Goal: Transaction & Acquisition: Download file/media

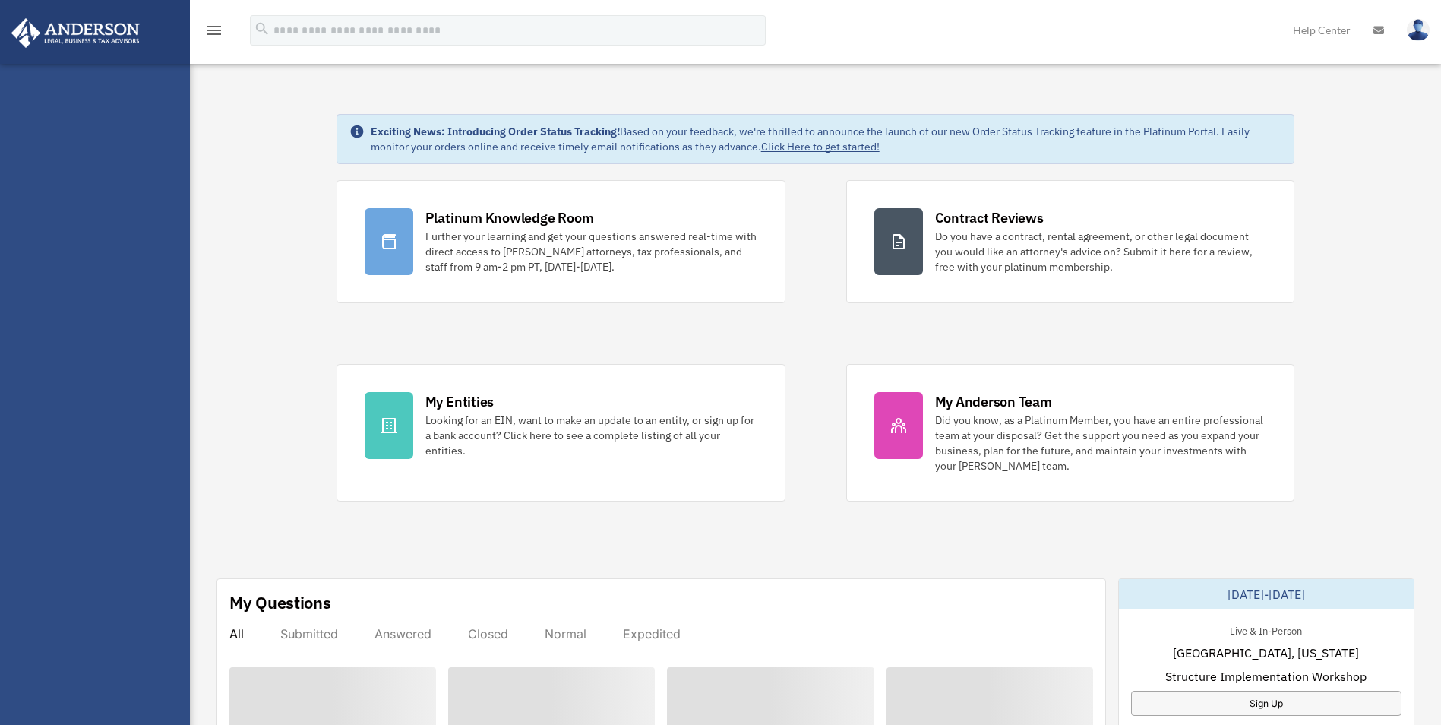
click at [440, 407] on div "My Entities" at bounding box center [459, 401] width 68 height 19
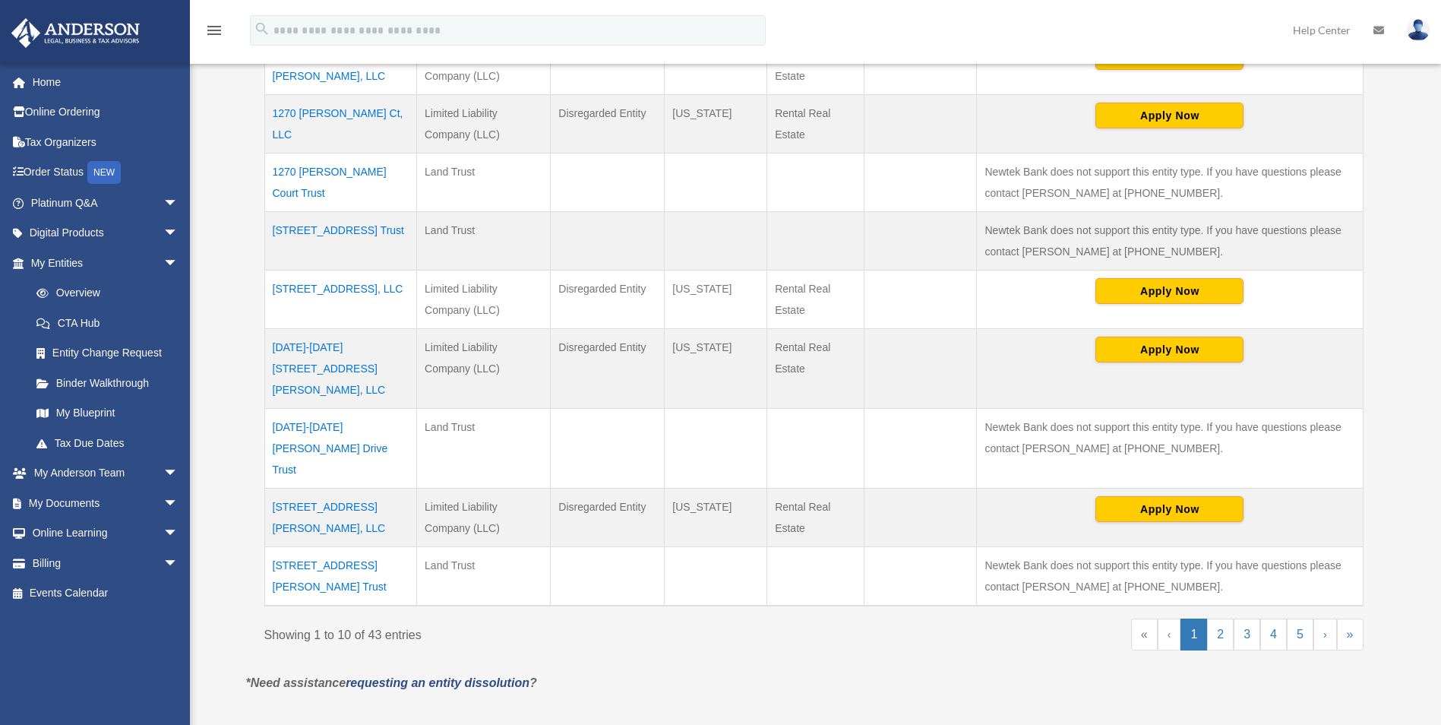
scroll to position [532, 0]
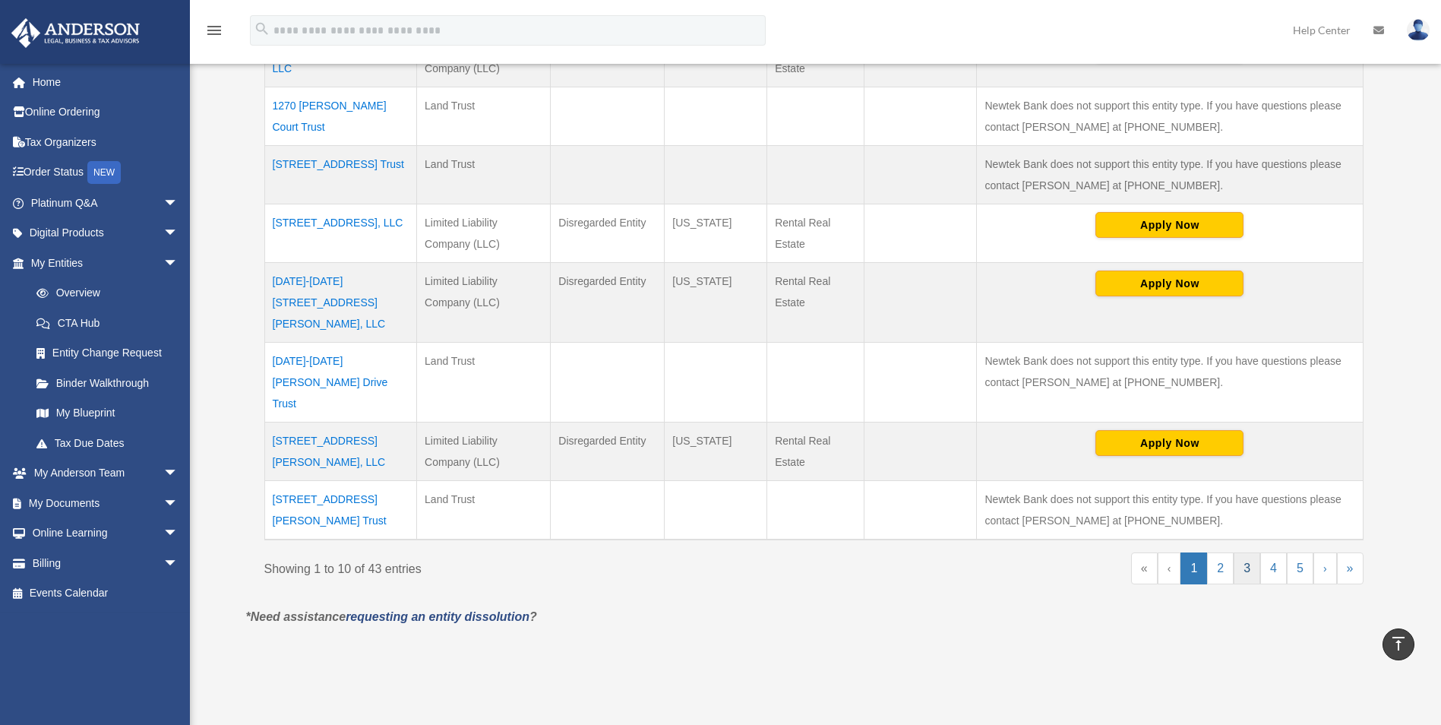
click at [1242, 552] on link "3" at bounding box center [1247, 568] width 27 height 32
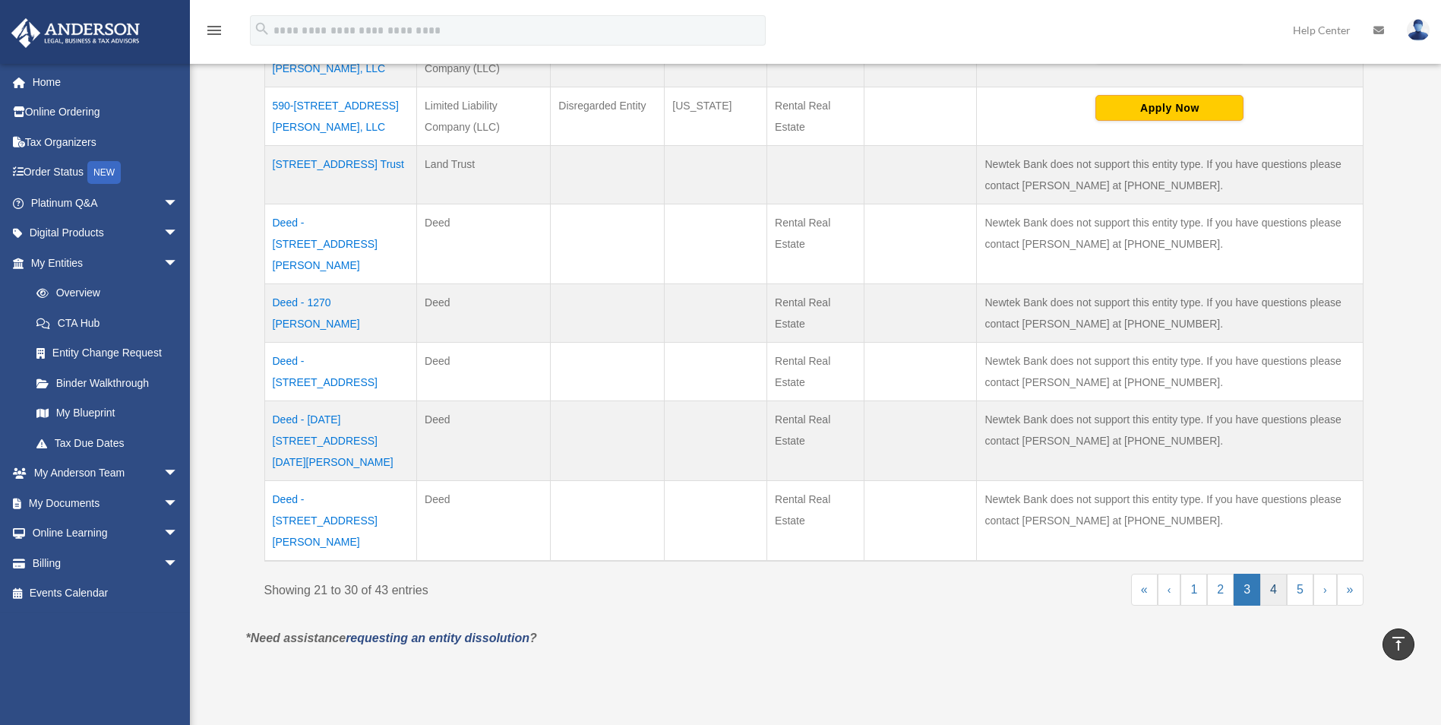
click at [1266, 574] on link "4" at bounding box center [1273, 590] width 27 height 32
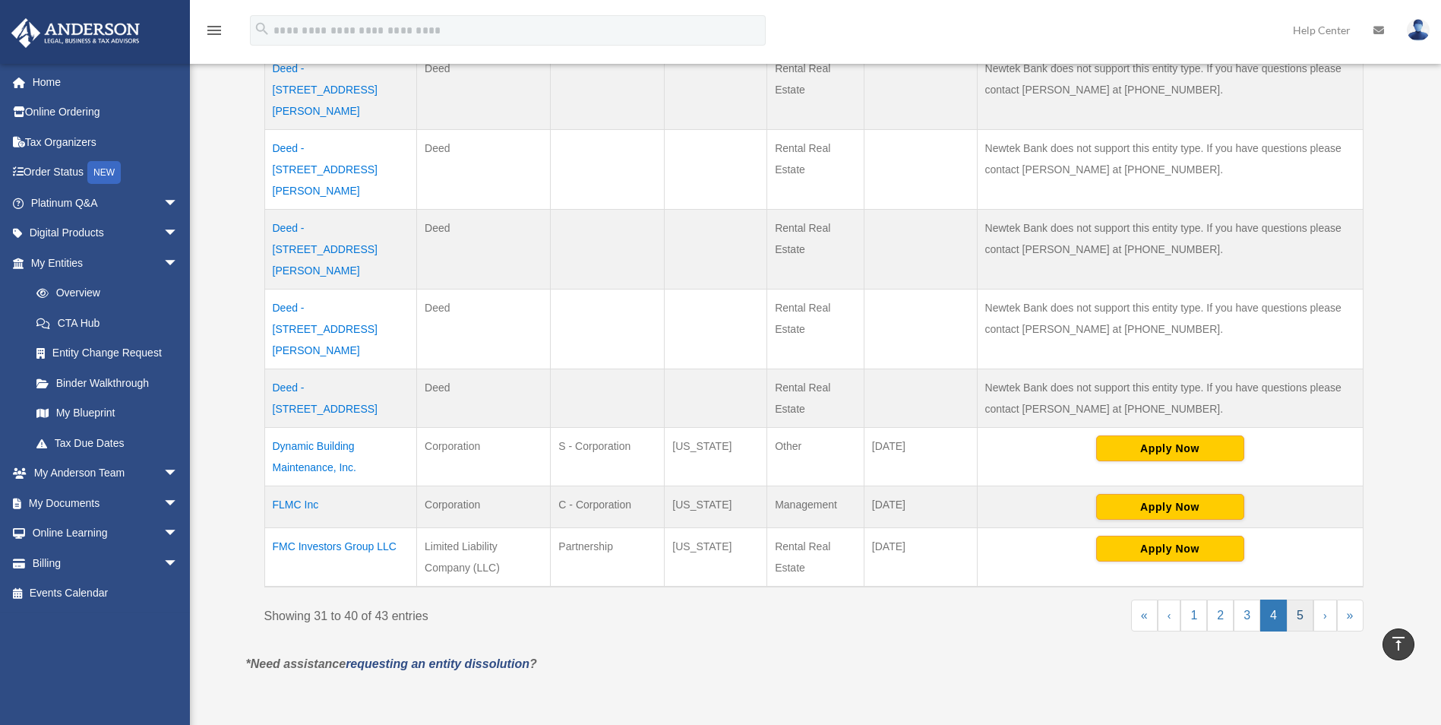
click at [1297, 599] on link "5" at bounding box center [1300, 615] width 27 height 32
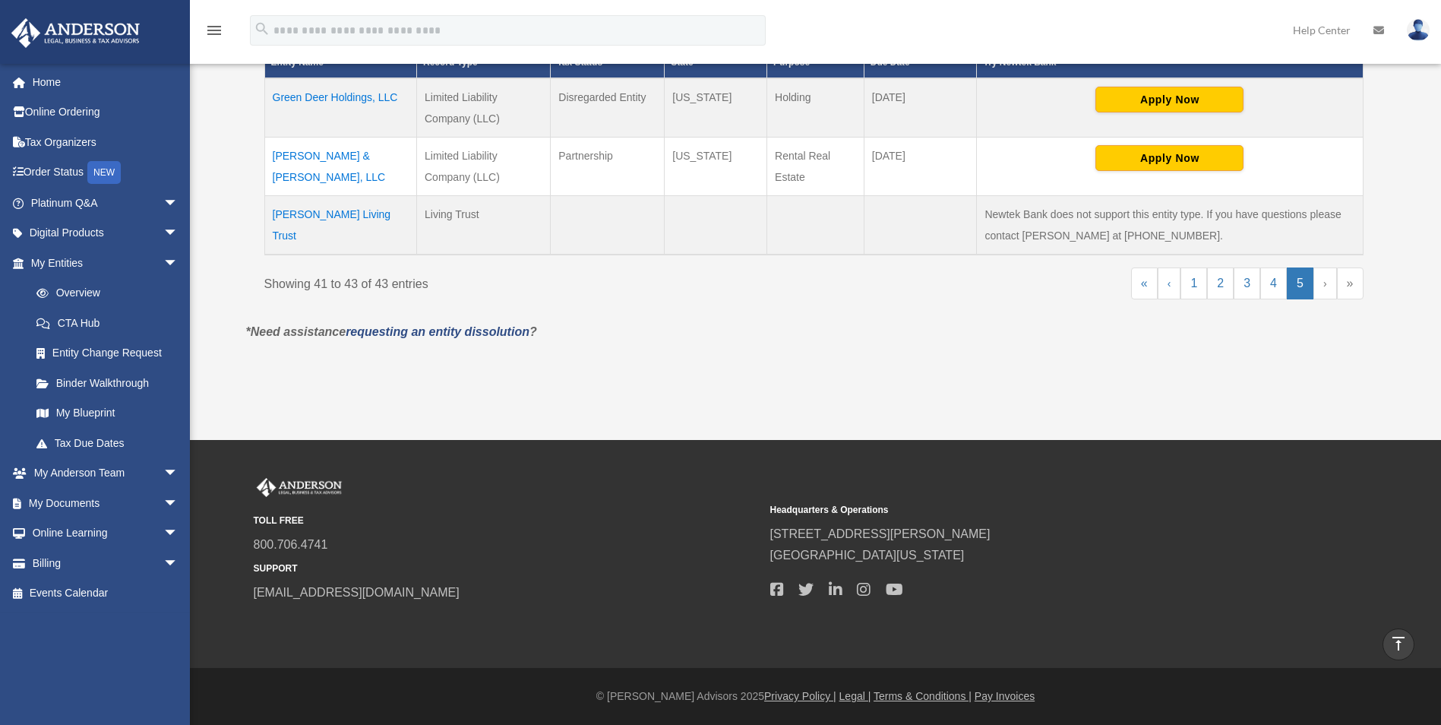
click at [312, 154] on td "Pando & Lohr, LLC" at bounding box center [340, 166] width 153 height 58
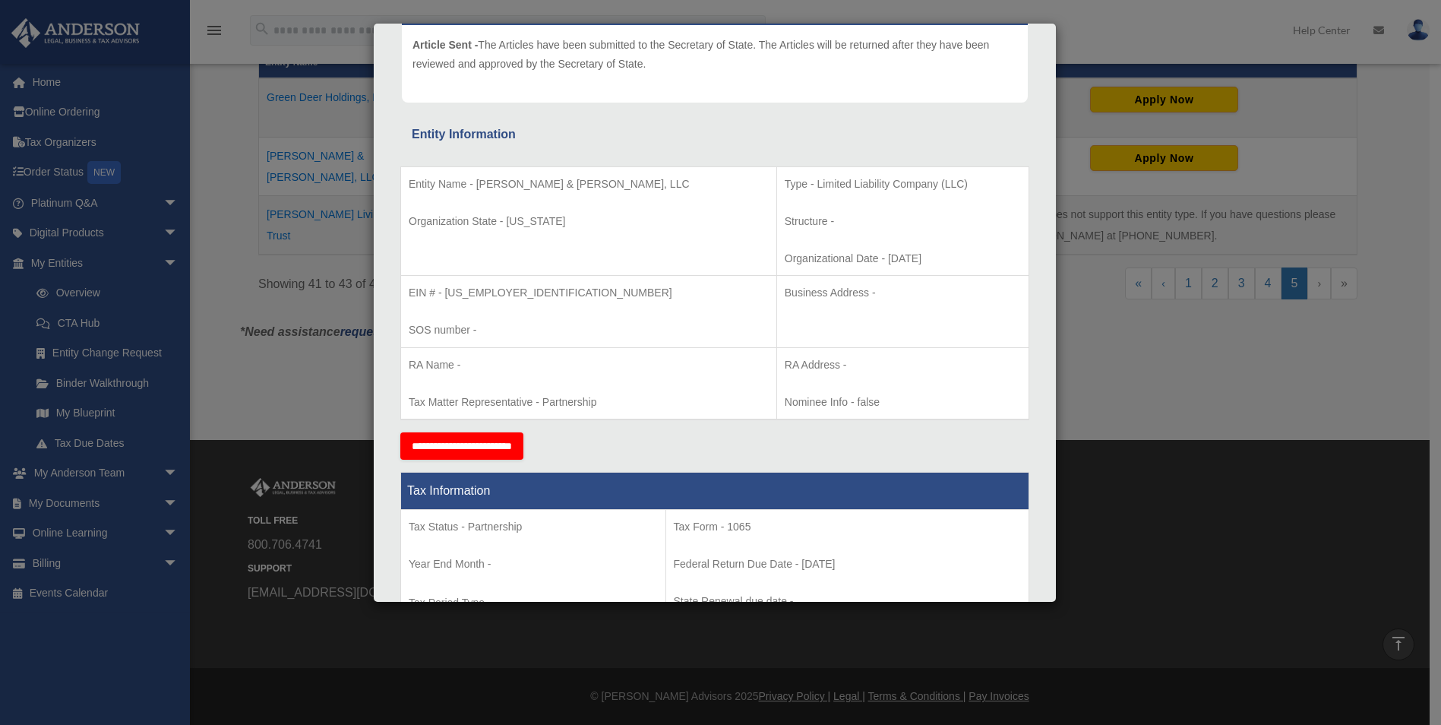
scroll to position [195, 0]
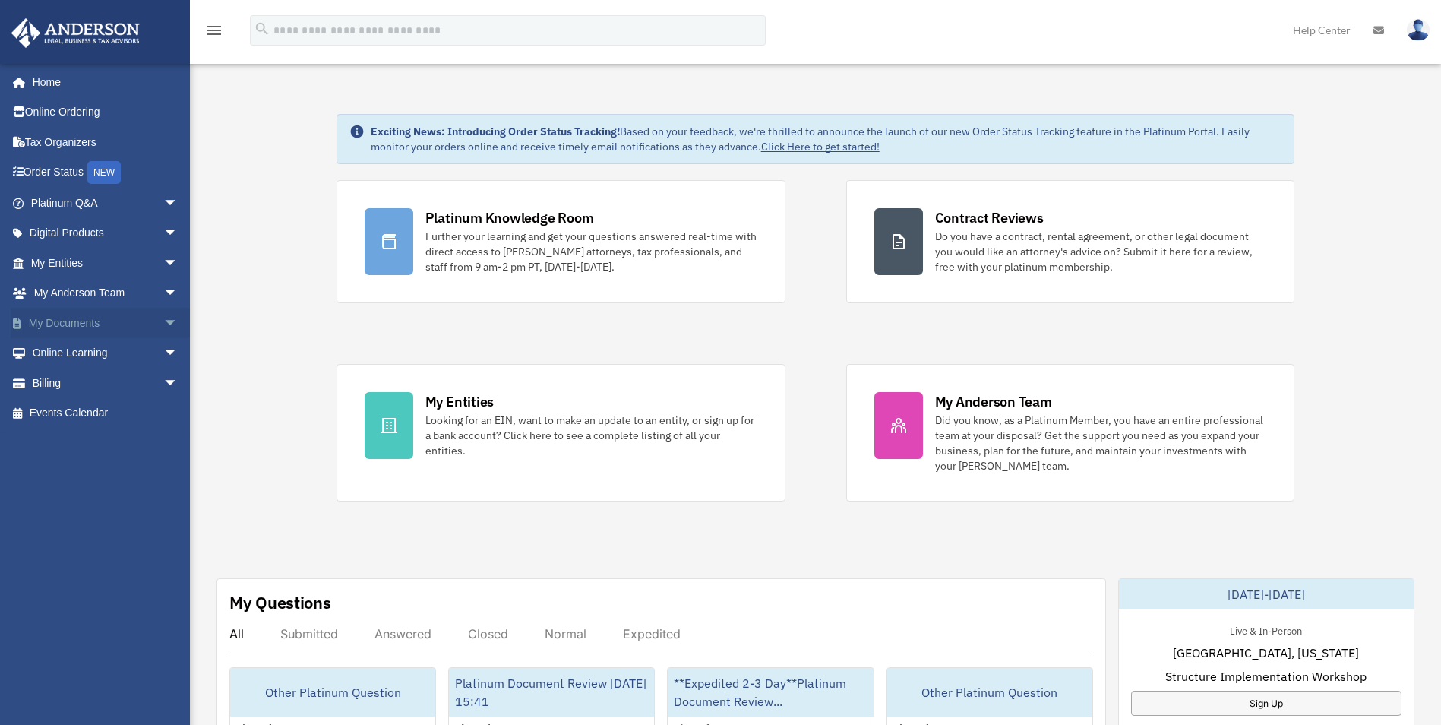
click at [52, 323] on link "My Documents arrow_drop_down" at bounding box center [106, 323] width 191 height 30
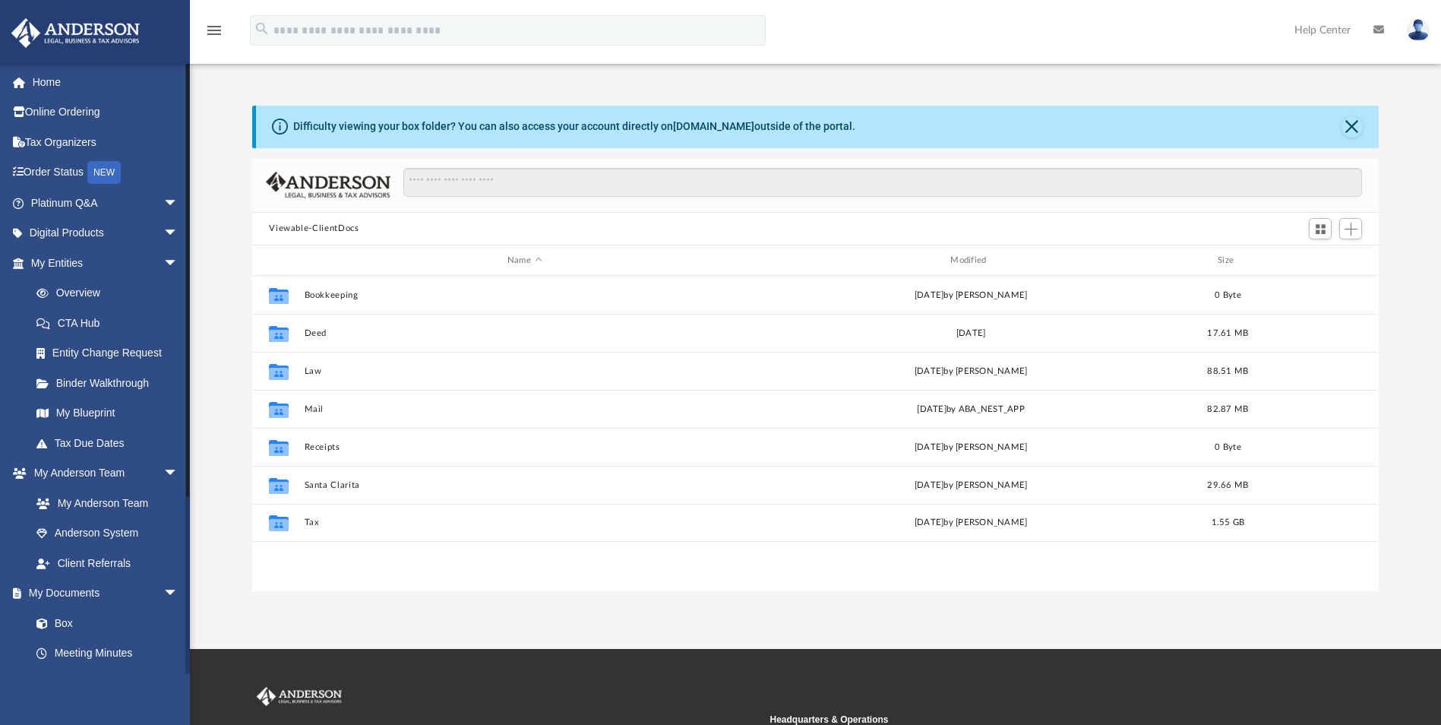
scroll to position [334, 1115]
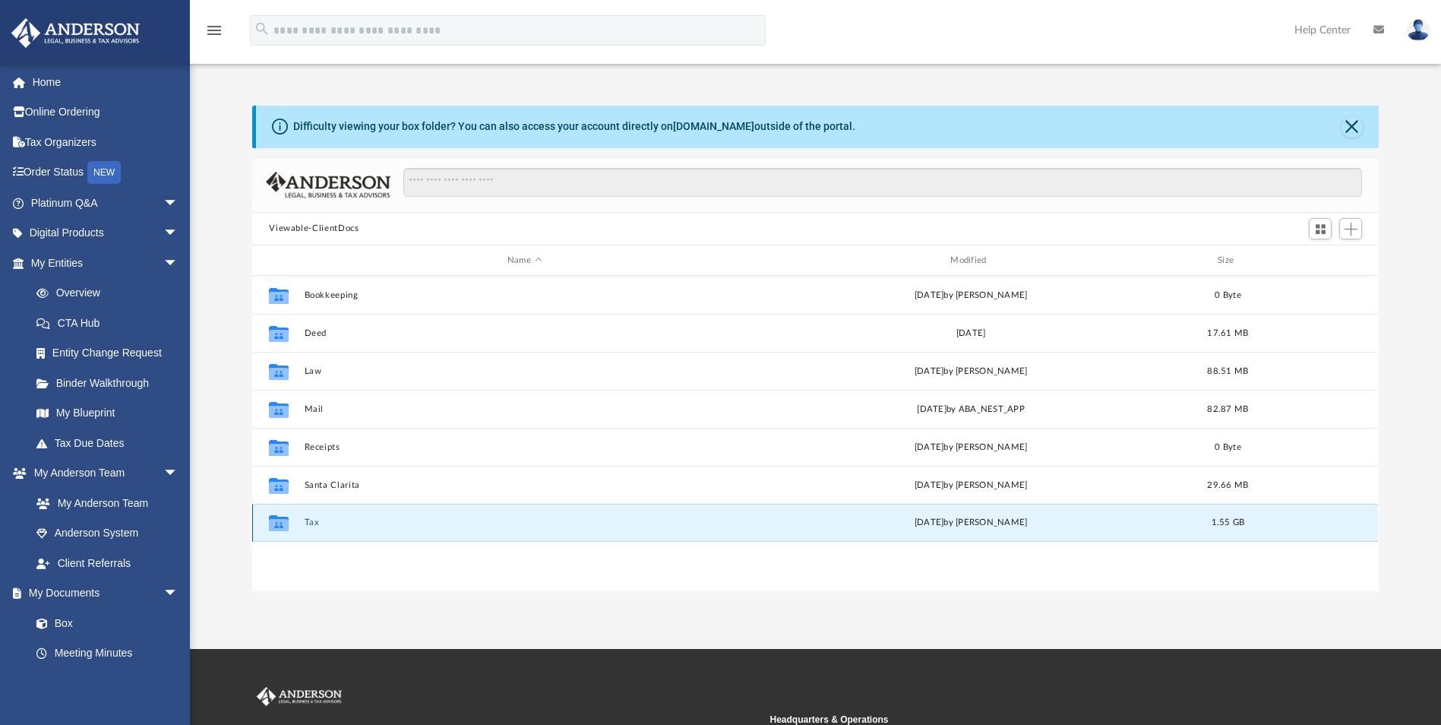
click at [311, 521] on button "Tax" at bounding box center [525, 523] width 440 height 10
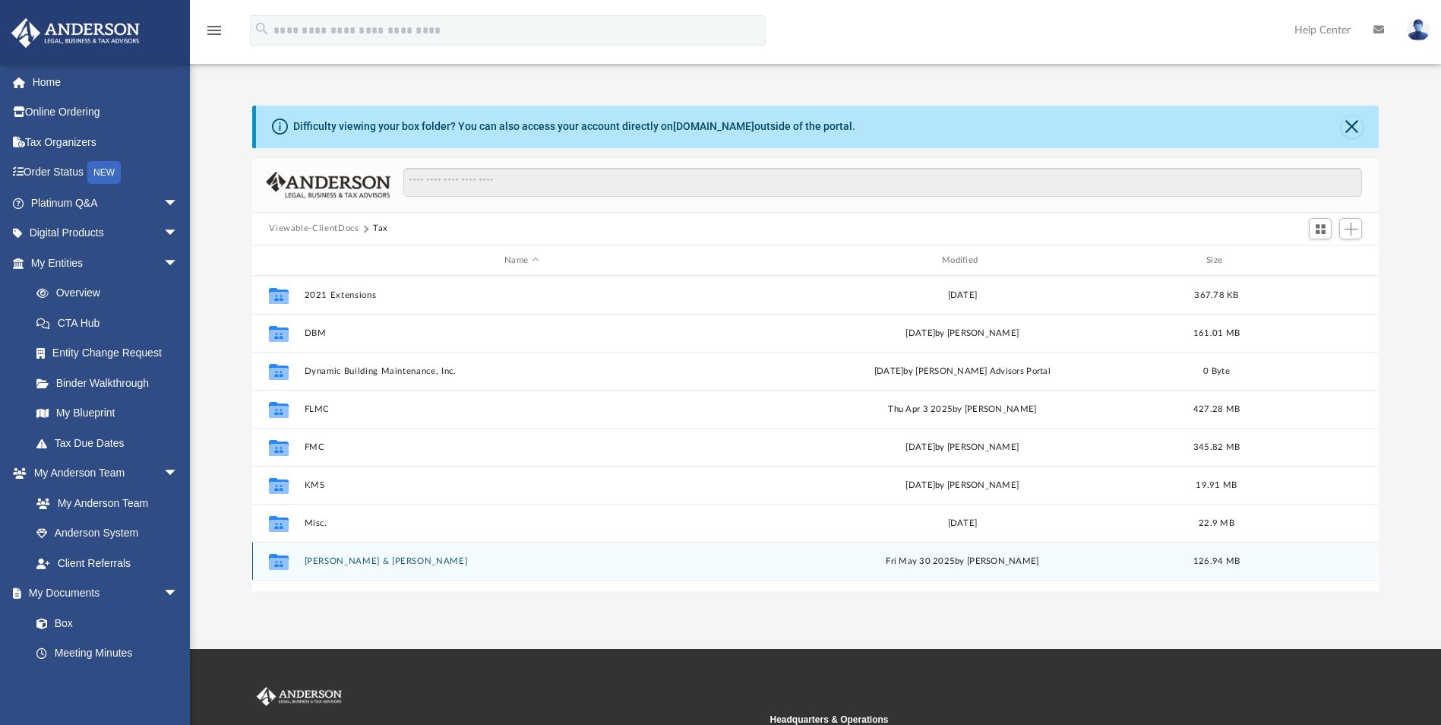
click at [319, 560] on button "Pando & Lohr" at bounding box center [522, 561] width 435 height 10
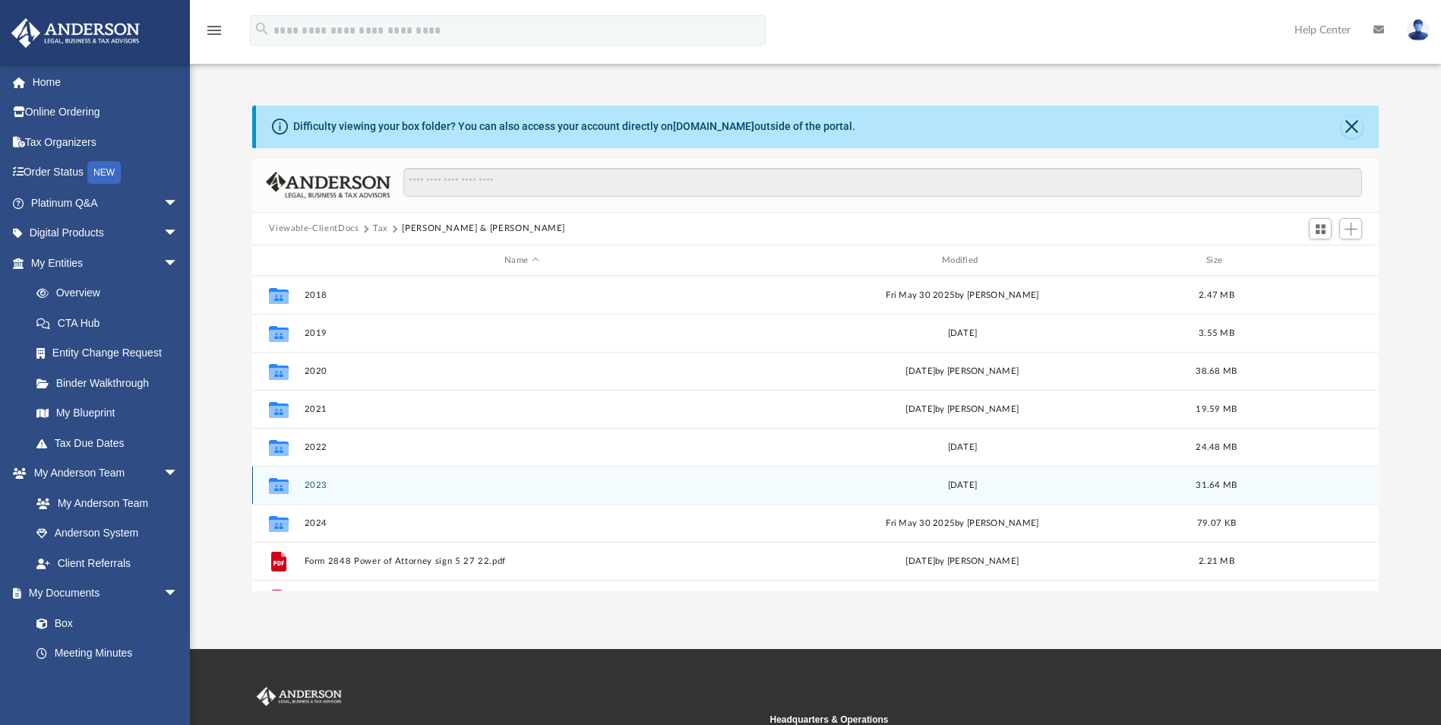
click at [318, 482] on button "2023" at bounding box center [522, 485] width 435 height 10
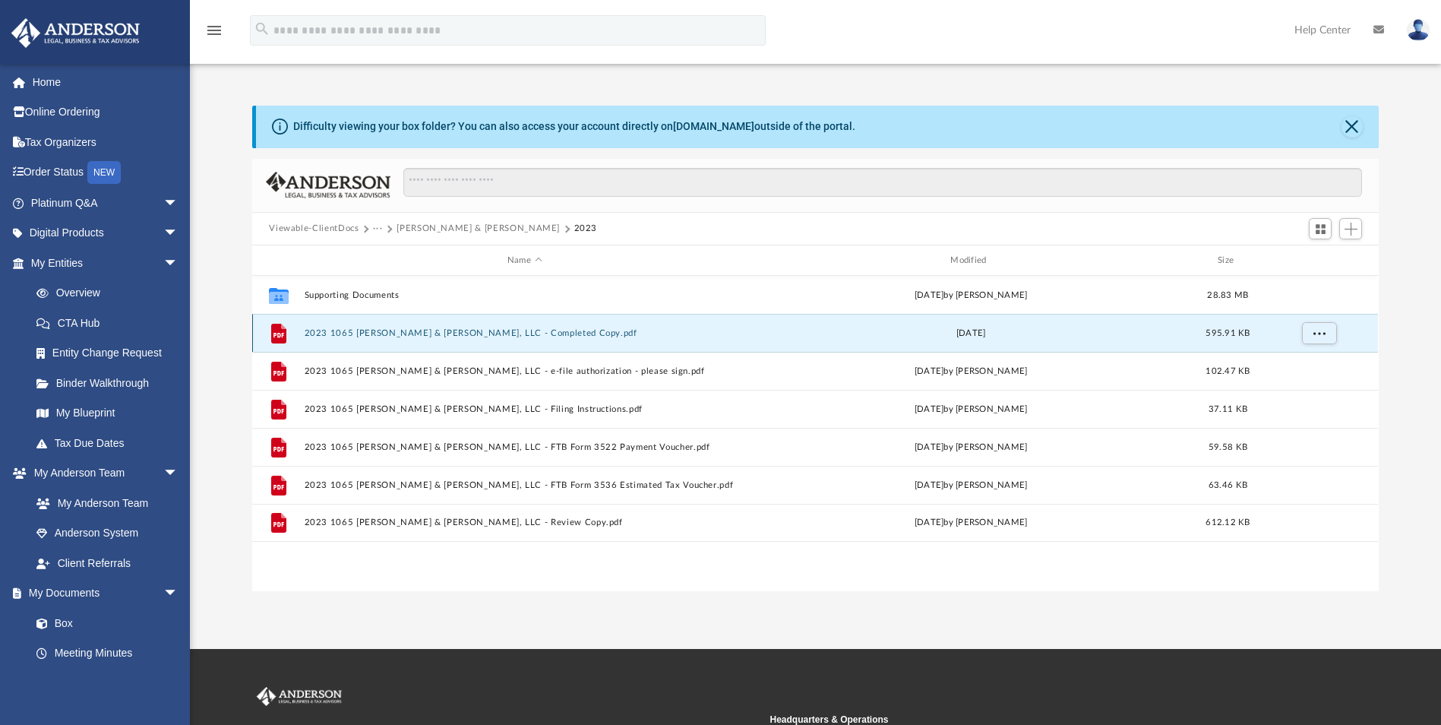
click at [393, 333] on button "2023 1065 Pando & Lohr, LLC - Completed Copy.pdf" at bounding box center [525, 333] width 440 height 10
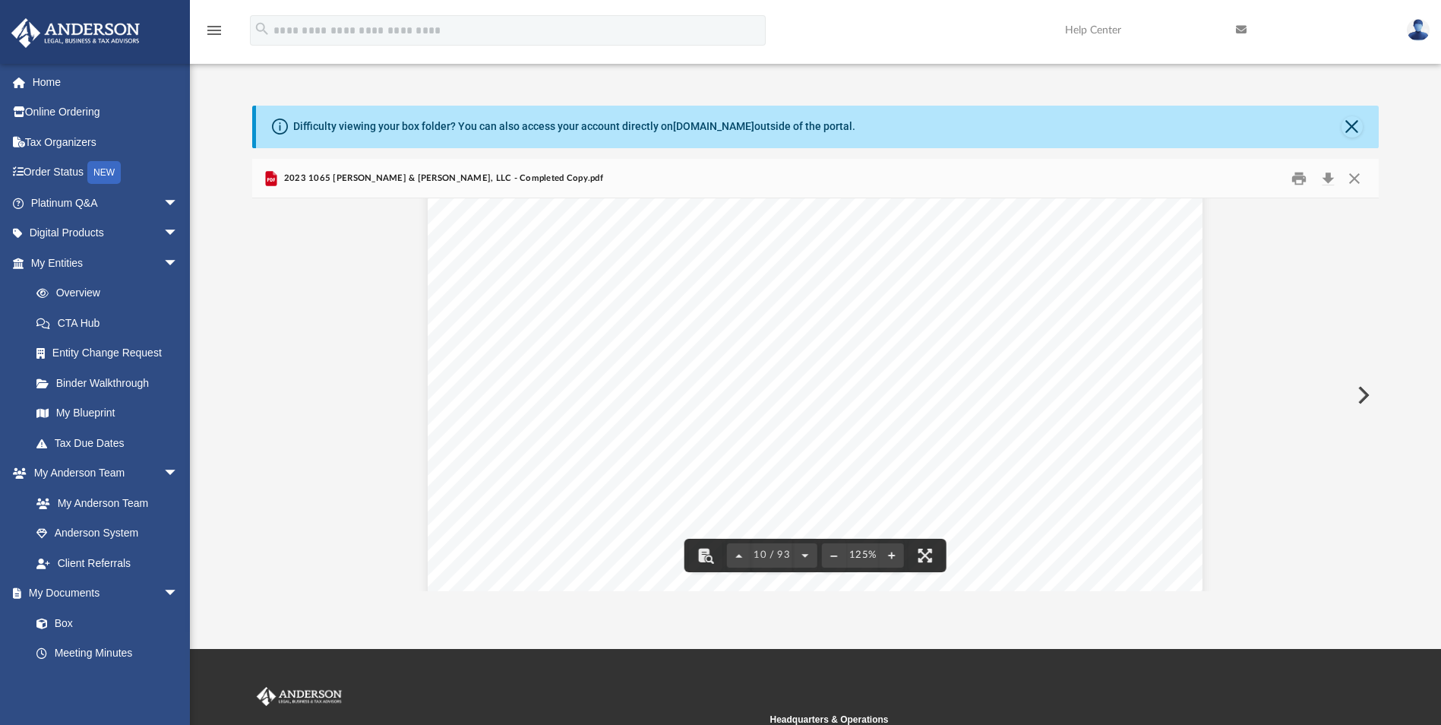
scroll to position [9268, 0]
click at [1301, 176] on button "Print" at bounding box center [1299, 178] width 30 height 24
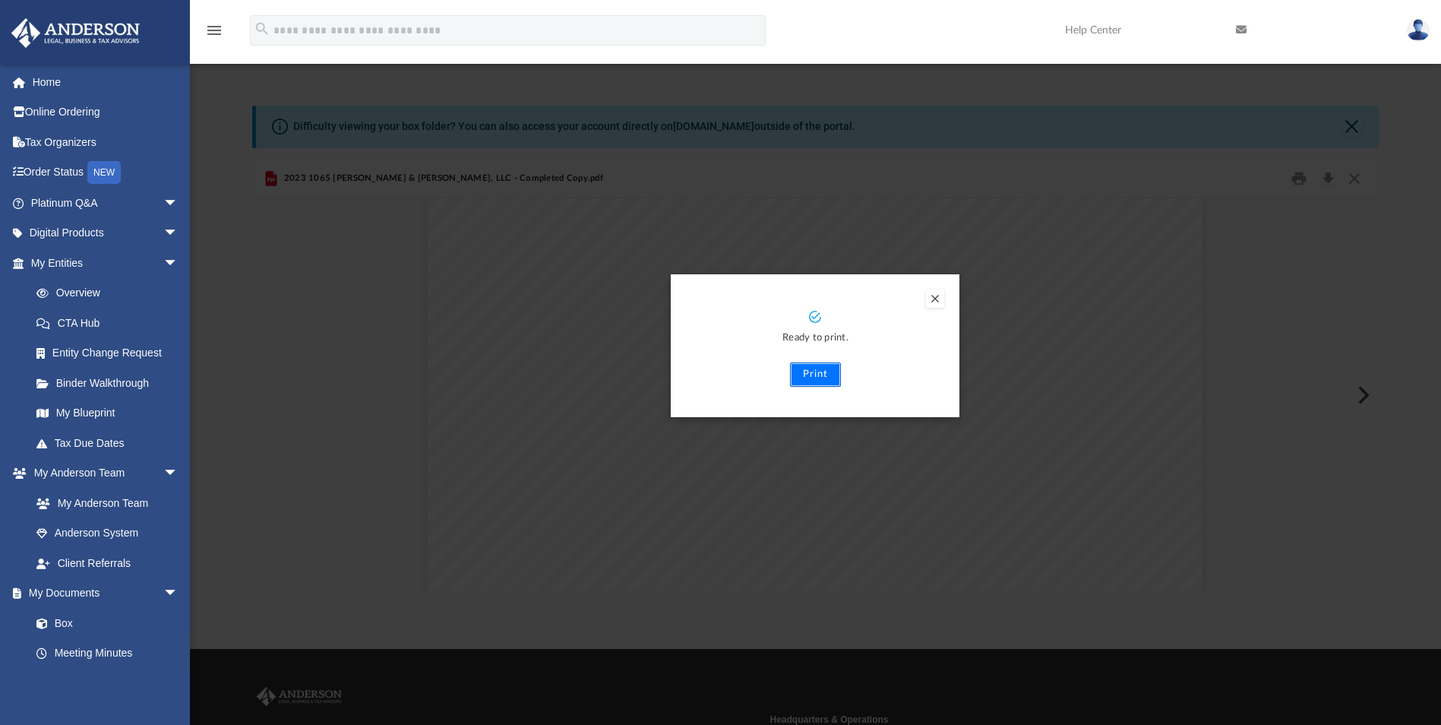
click at [820, 371] on button "Print" at bounding box center [815, 374] width 51 height 24
